Goal: Navigation & Orientation: Find specific page/section

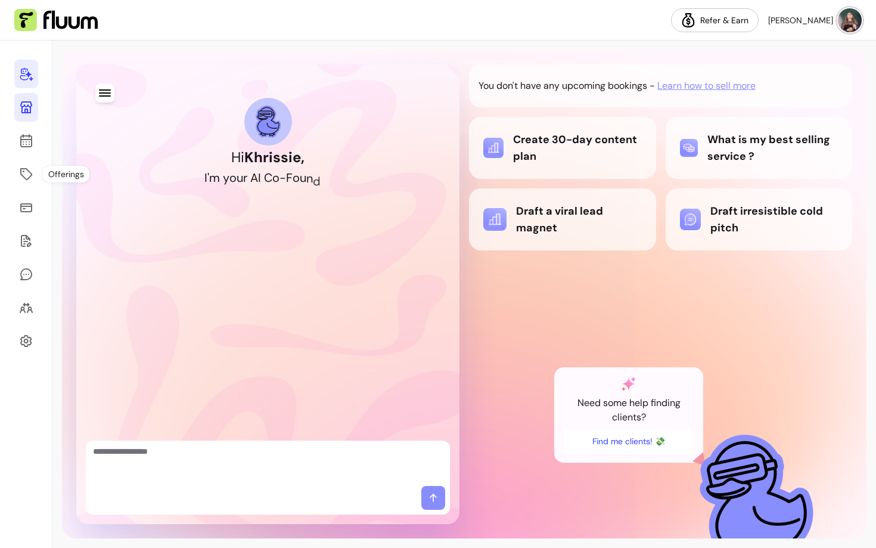
click at [28, 112] on icon at bounding box center [26, 107] width 12 height 12
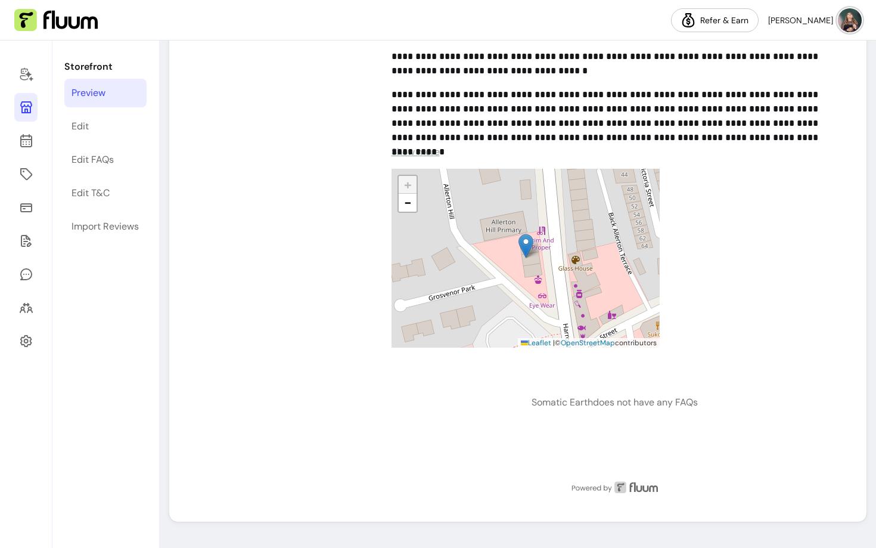
scroll to position [1012, 0]
click at [532, 396] on p "Somatic Earth does not have any FAQs" at bounding box center [615, 403] width 166 height 14
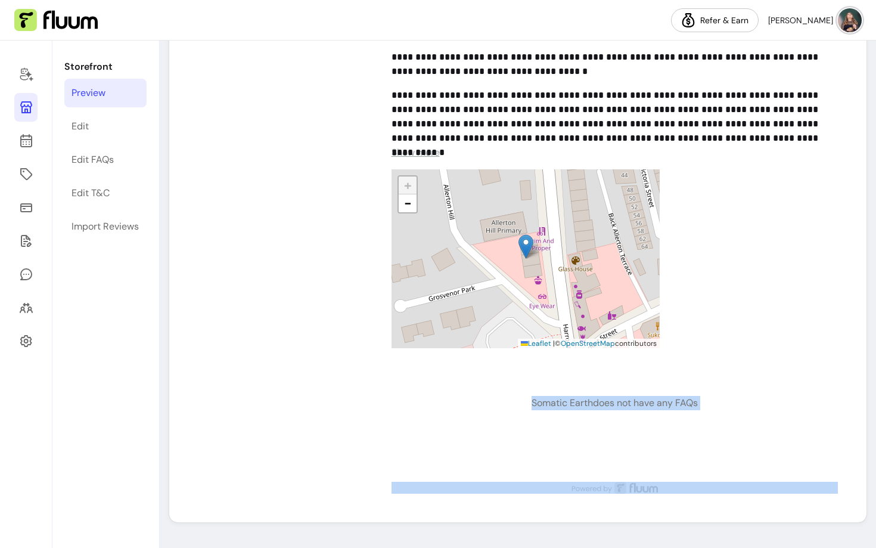
click at [532, 396] on p "Somatic Earth does not have any FAQs" at bounding box center [615, 403] width 166 height 14
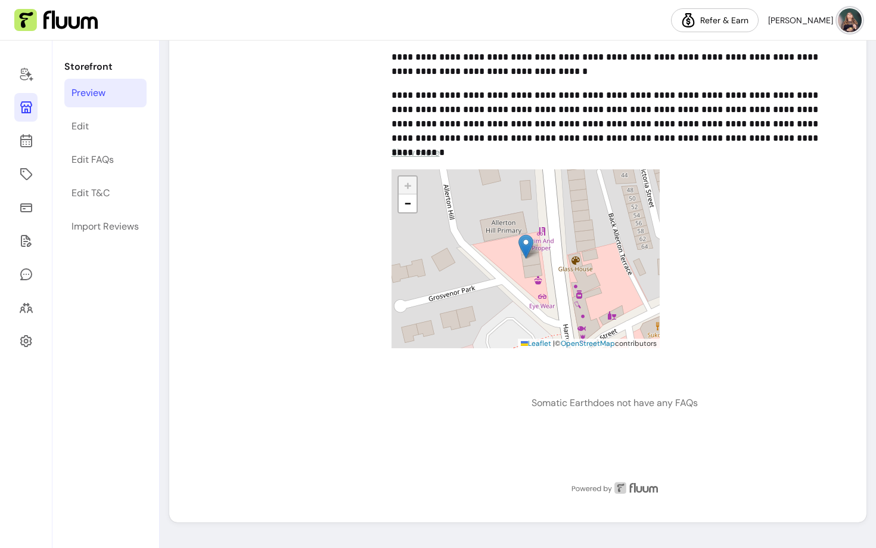
click at [448, 419] on div "Somatic Earth does not have any FAQs" at bounding box center [615, 415] width 447 height 76
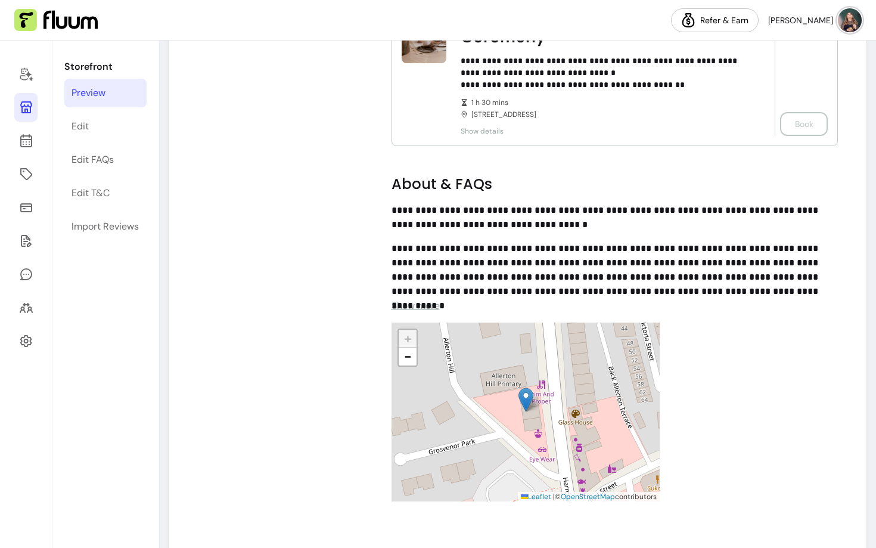
scroll to position [858, 0]
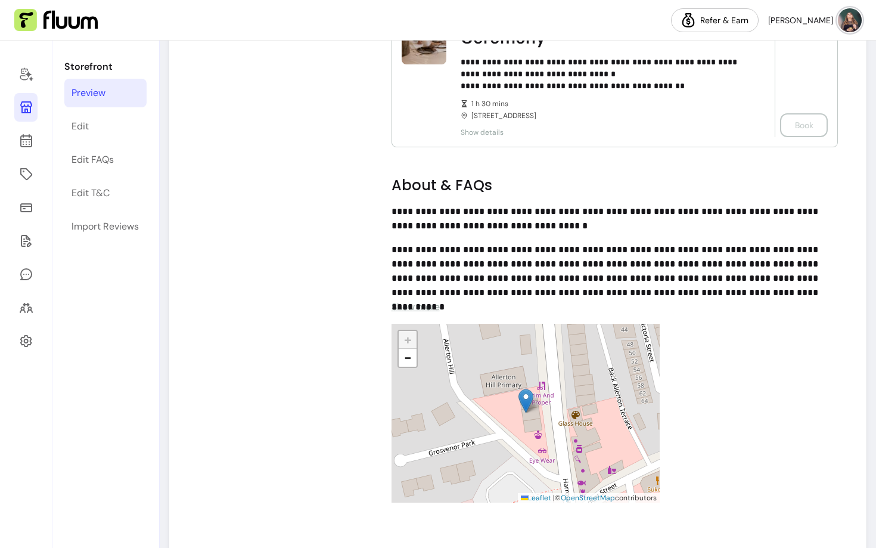
click at [413, 309] on span "Show more" at bounding box center [416, 306] width 48 height 13
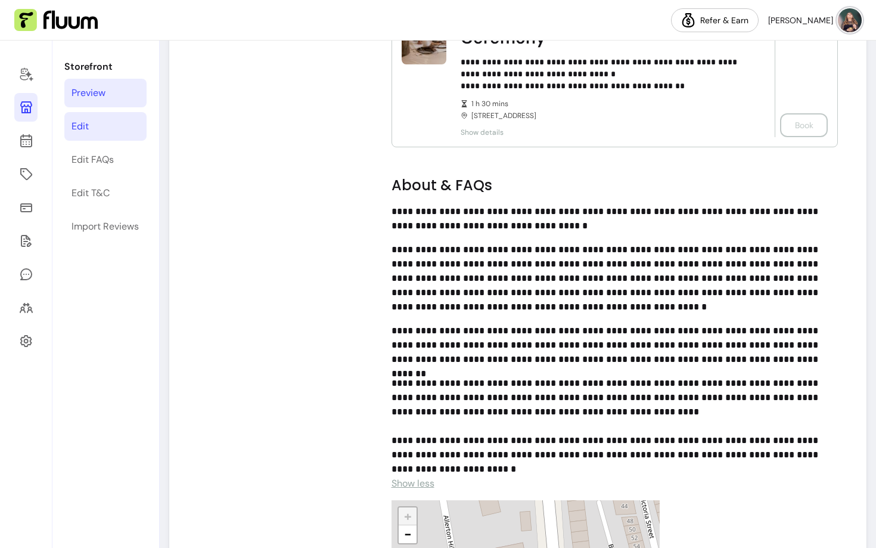
click at [85, 124] on div "Edit" at bounding box center [80, 126] width 17 height 14
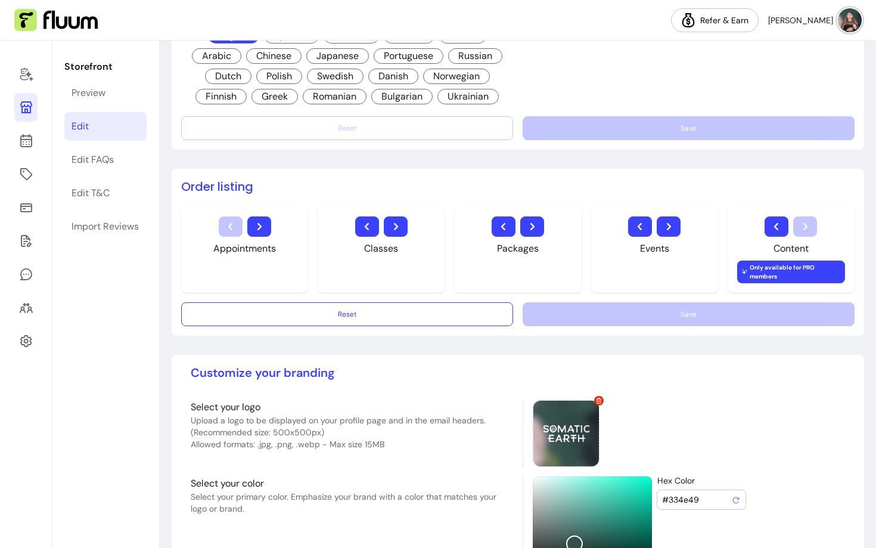
scroll to position [870, 0]
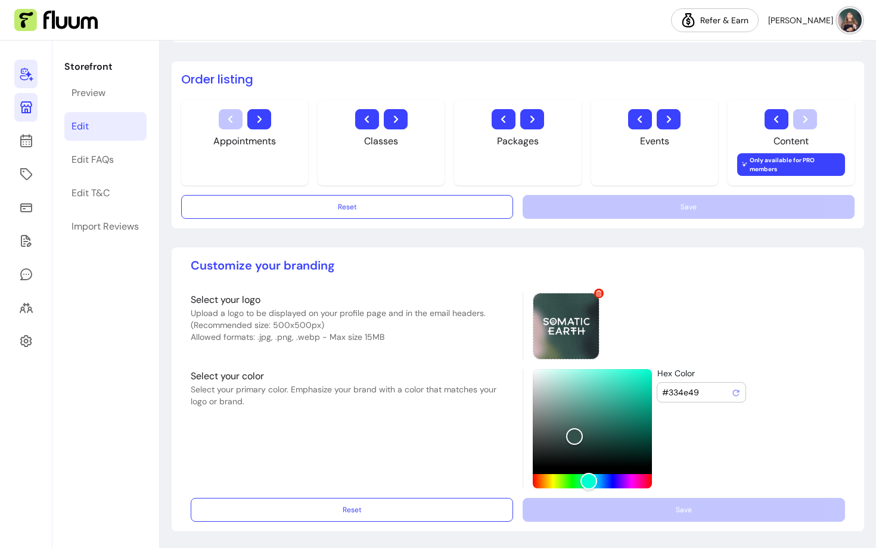
click at [23, 71] on icon at bounding box center [26, 75] width 13 height 14
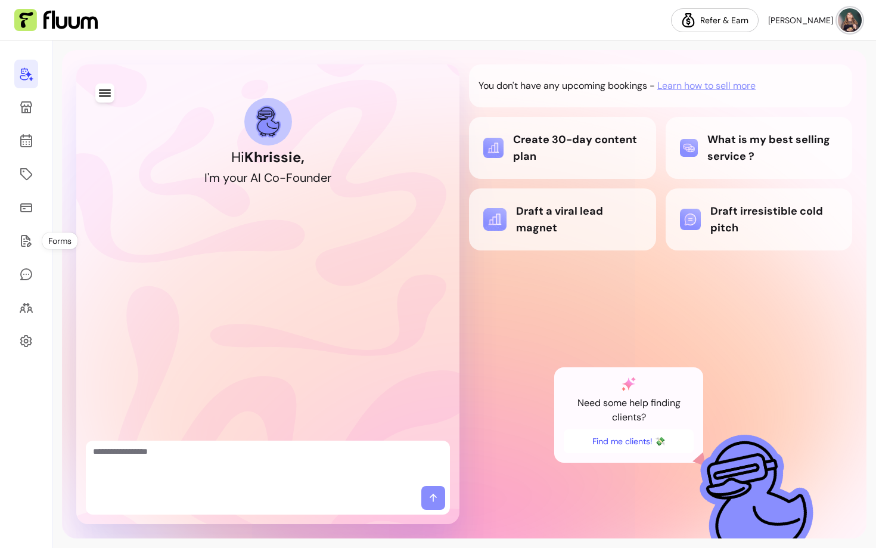
click at [28, 156] on div at bounding box center [26, 294] width 52 height 507
click at [28, 166] on link at bounding box center [26, 174] width 24 height 29
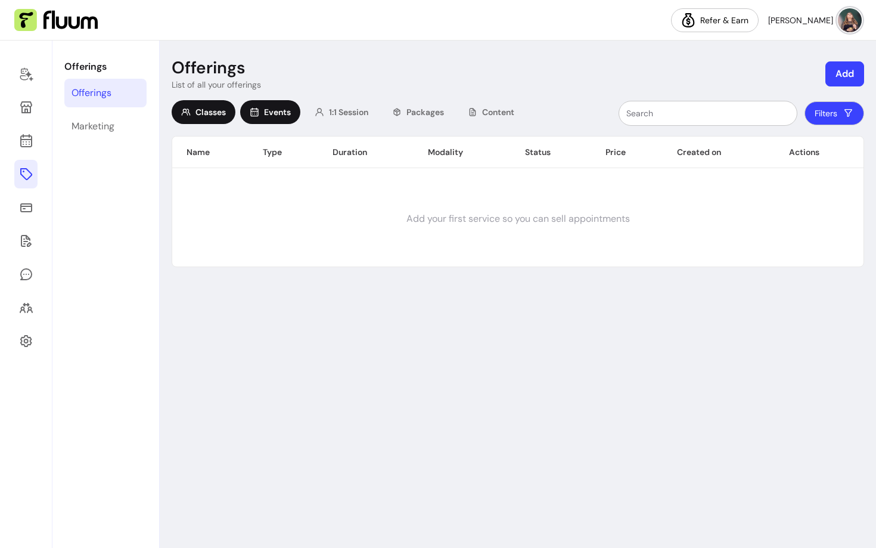
click at [269, 123] on div "Events" at bounding box center [270, 112] width 60 height 24
click at [336, 121] on div "1:1 Session" at bounding box center [341, 112] width 73 height 24
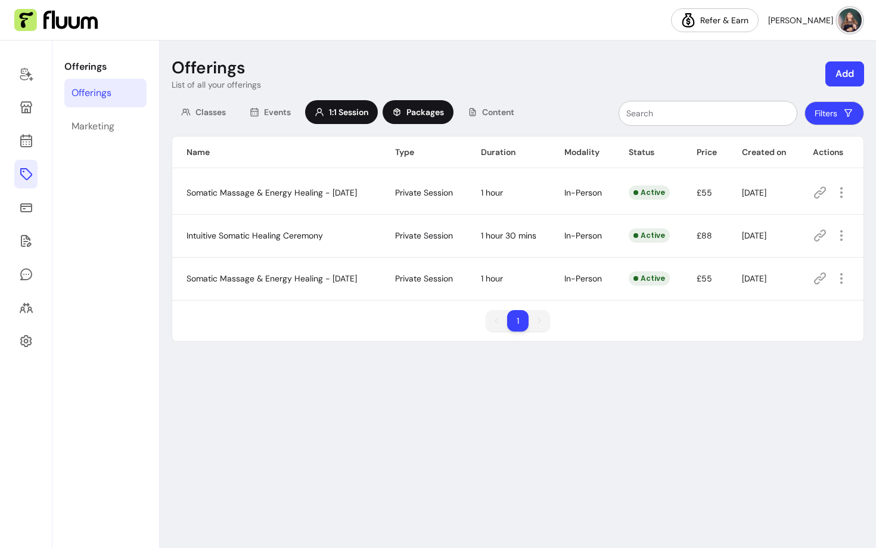
click at [413, 119] on div "Packages" at bounding box center [418, 112] width 71 height 24
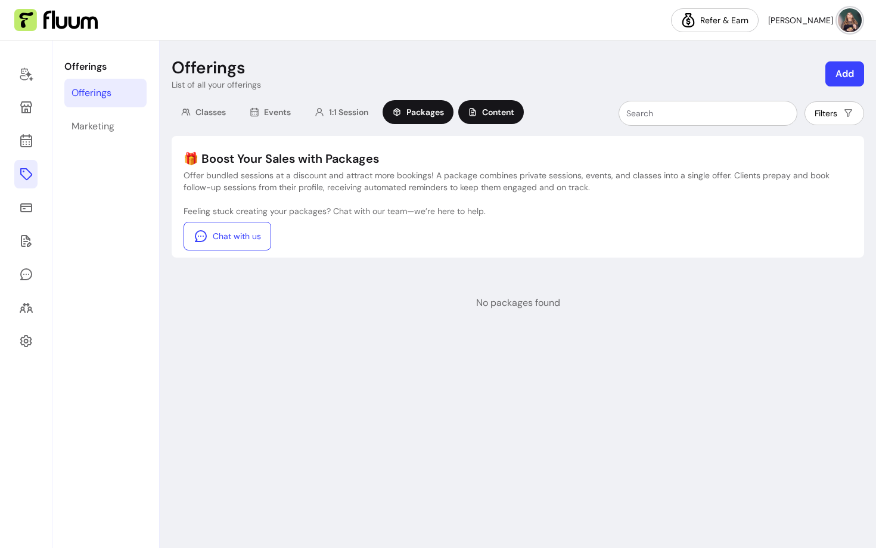
click at [491, 116] on span "Content" at bounding box center [498, 112] width 32 height 12
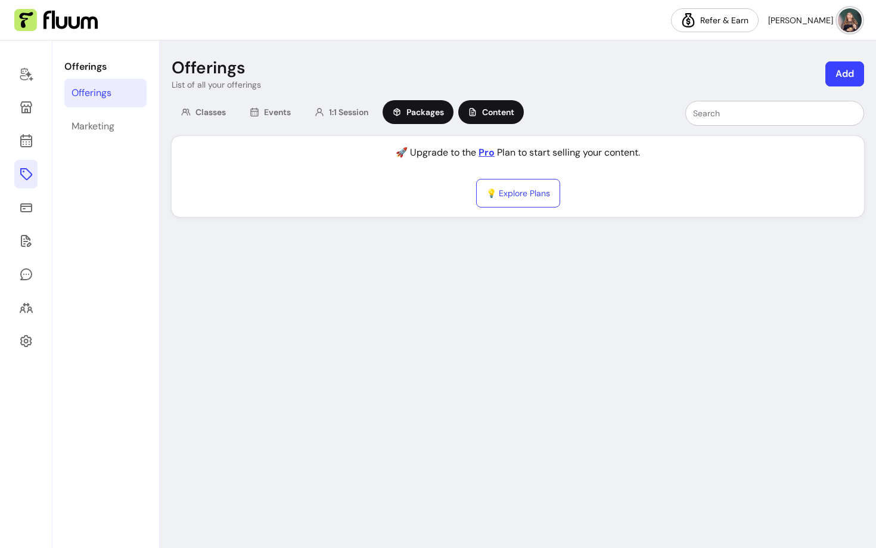
click at [414, 112] on span "Packages" at bounding box center [426, 112] width 38 height 12
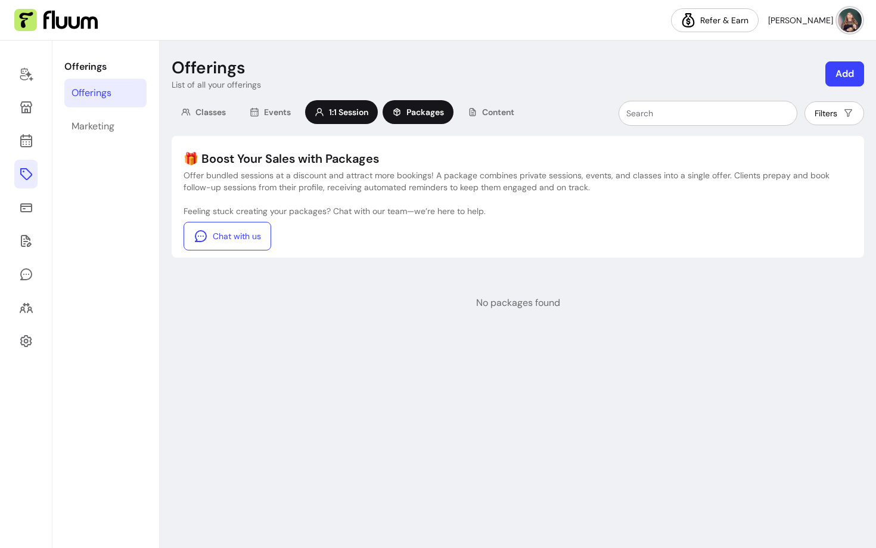
click at [345, 114] on span "1:1 Session" at bounding box center [348, 112] width 39 height 12
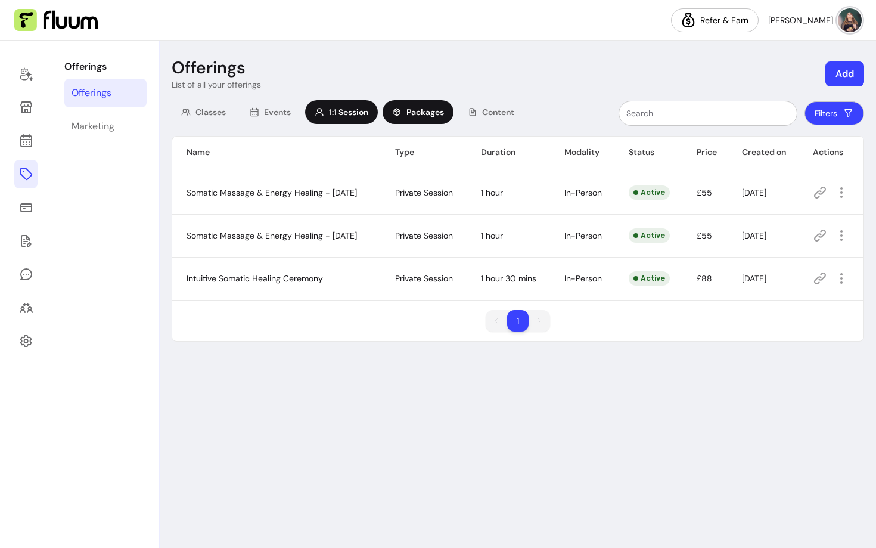
click at [427, 113] on span "Packages" at bounding box center [426, 112] width 38 height 12
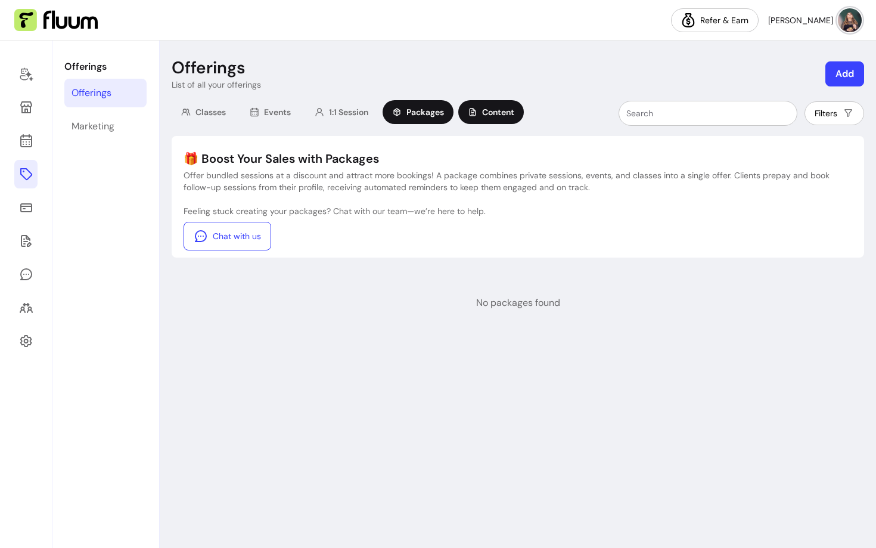
click at [482, 113] on div "Content" at bounding box center [491, 112] width 66 height 24
